Goal: Information Seeking & Learning: Find specific fact

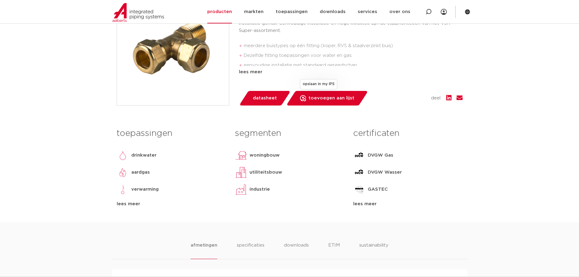
scroll to position [122, 0]
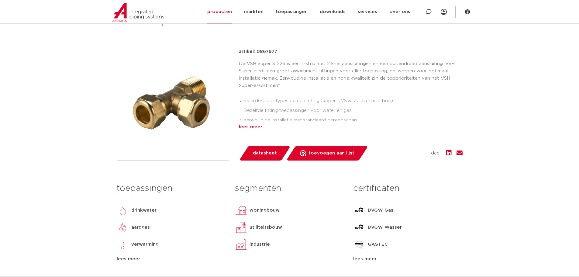
click at [247, 126] on div "lees meer" at bounding box center [351, 126] width 224 height 7
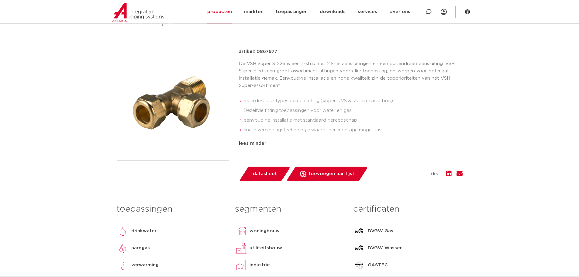
click at [277, 62] on p "De VSH Super S1226 is een T-stuk met 2 knel aansluitingen en een buitendraad aa…" at bounding box center [351, 74] width 224 height 29
copy p "S1226"
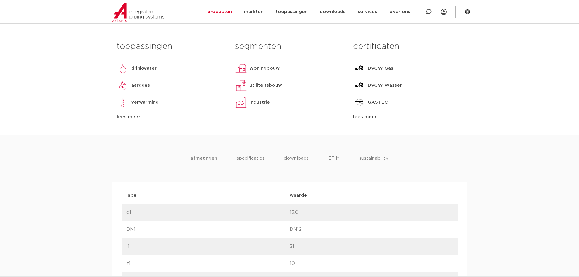
scroll to position [365, 0]
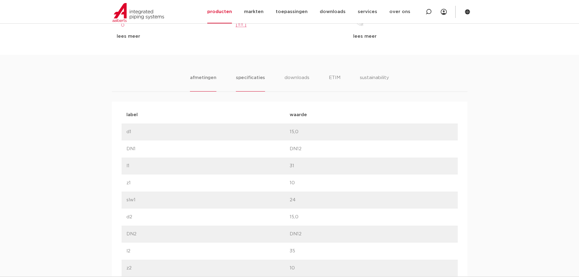
click at [249, 78] on li "specificaties" at bounding box center [250, 82] width 29 height 17
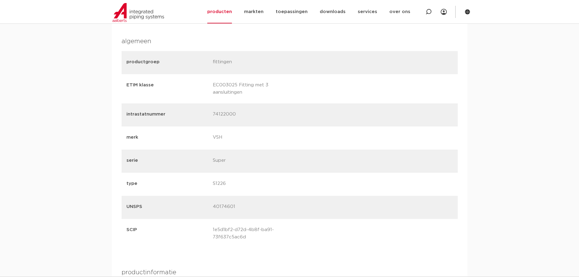
scroll to position [699, 0]
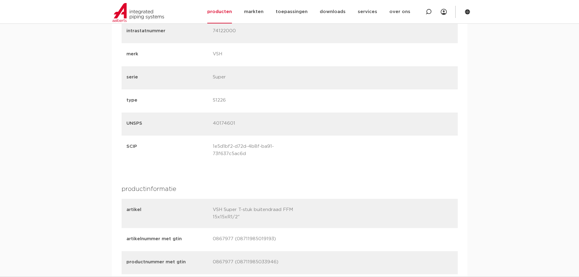
click at [224, 122] on p "40174601" at bounding box center [254, 124] width 82 height 9
click at [222, 106] on div "type S1226" at bounding box center [290, 100] width 336 height 23
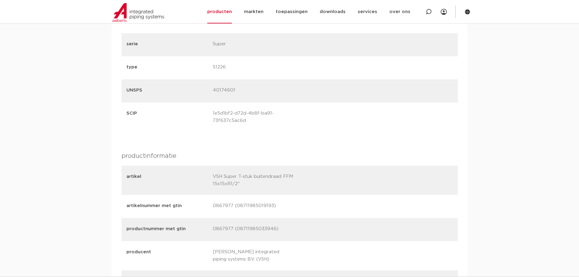
scroll to position [791, 0]
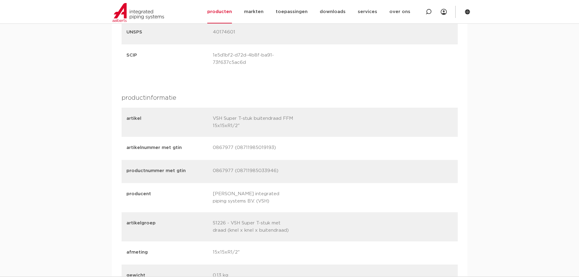
click at [227, 147] on p "0867977 (08711985019193)" at bounding box center [254, 148] width 82 height 9
click at [254, 146] on p "0867977 (08711985019193)" at bounding box center [254, 148] width 82 height 9
copy p "08711985019193"
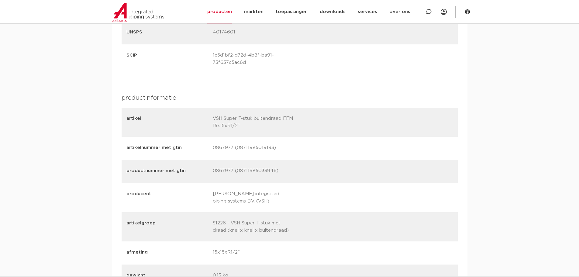
click at [260, 171] on p "0867977 (08711985033946)" at bounding box center [254, 171] width 82 height 9
copy p "08711985033946"
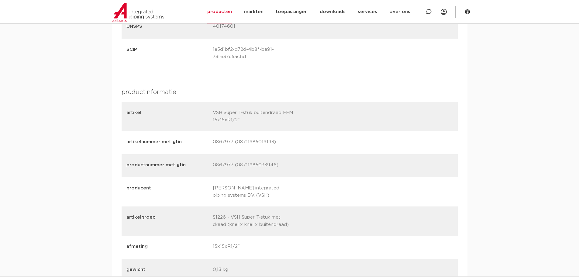
scroll to position [821, 0]
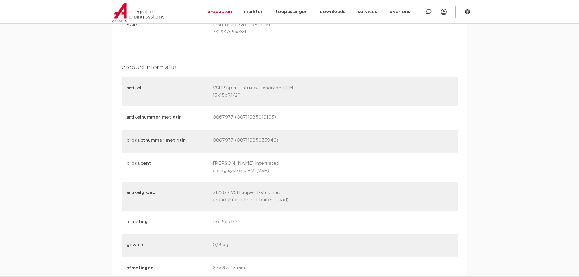
click at [225, 196] on p "S1226 - VSH Super T-stuk met draad (knel x knel x buitendraad)" at bounding box center [254, 196] width 82 height 15
click at [225, 192] on p "S1226 - VSH Super T-stuk met draad (knel x knel x buitendraad)" at bounding box center [254, 196] width 82 height 15
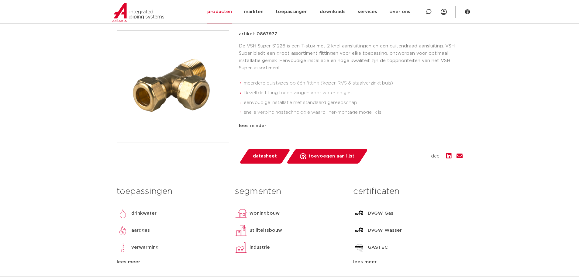
scroll to position [61, 0]
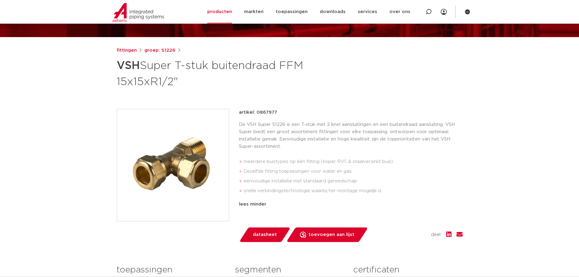
drag, startPoint x: 142, startPoint y: 63, endPoint x: 308, endPoint y: 82, distance: 167.1
click at [308, 82] on h1 "VSH Super T-stuk buitendraad FFM 15x15xR1/2"" at bounding box center [231, 73] width 228 height 33
copy h1 "Super T-stuk buitendraad FFM 15x15xR1/2""
